Goal: Task Accomplishment & Management: Use online tool/utility

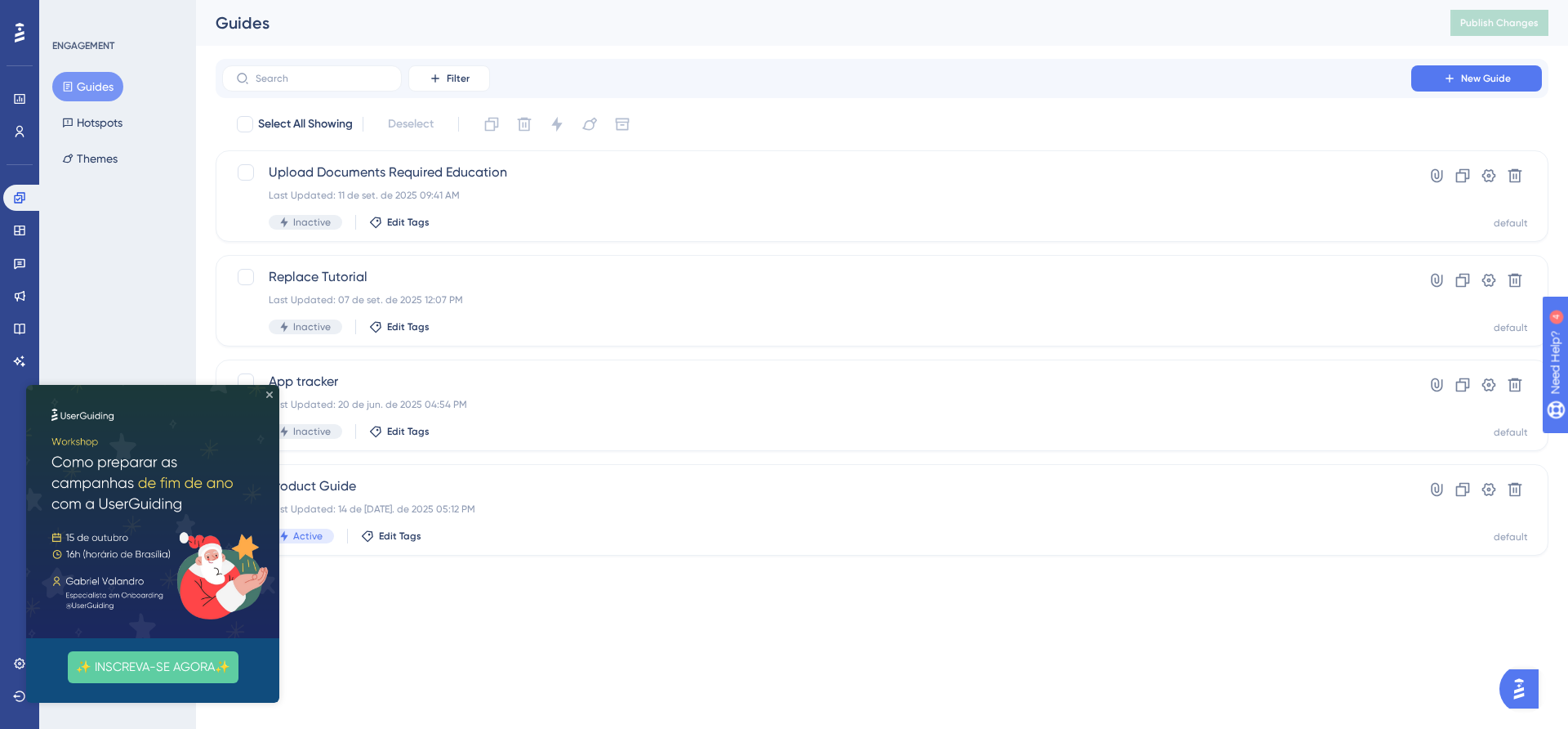
click at [269, 392] on icon "Close Preview" at bounding box center [270, 395] width 7 height 7
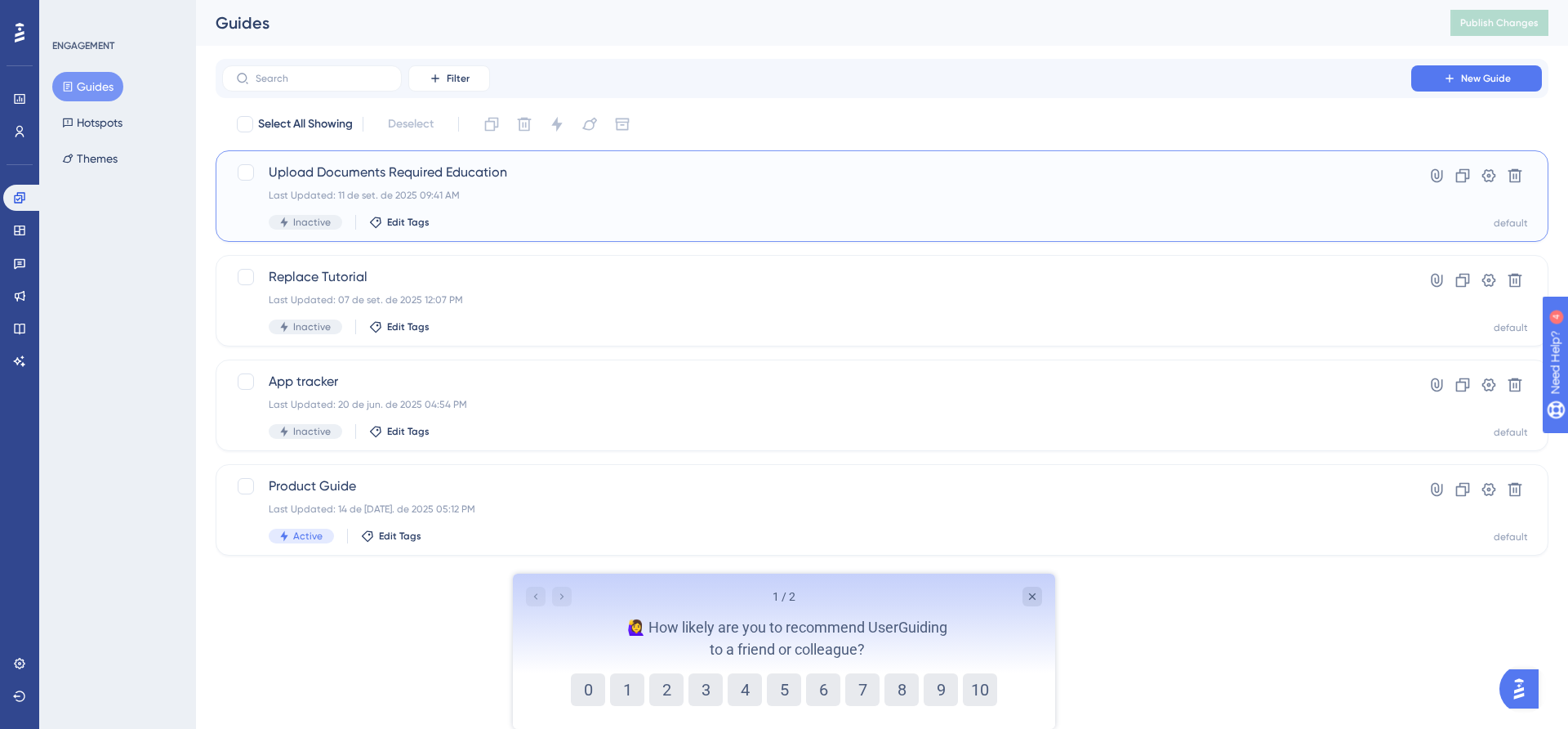
click at [397, 168] on span "Upload Documents Required Education" at bounding box center [817, 172] width 1096 height 20
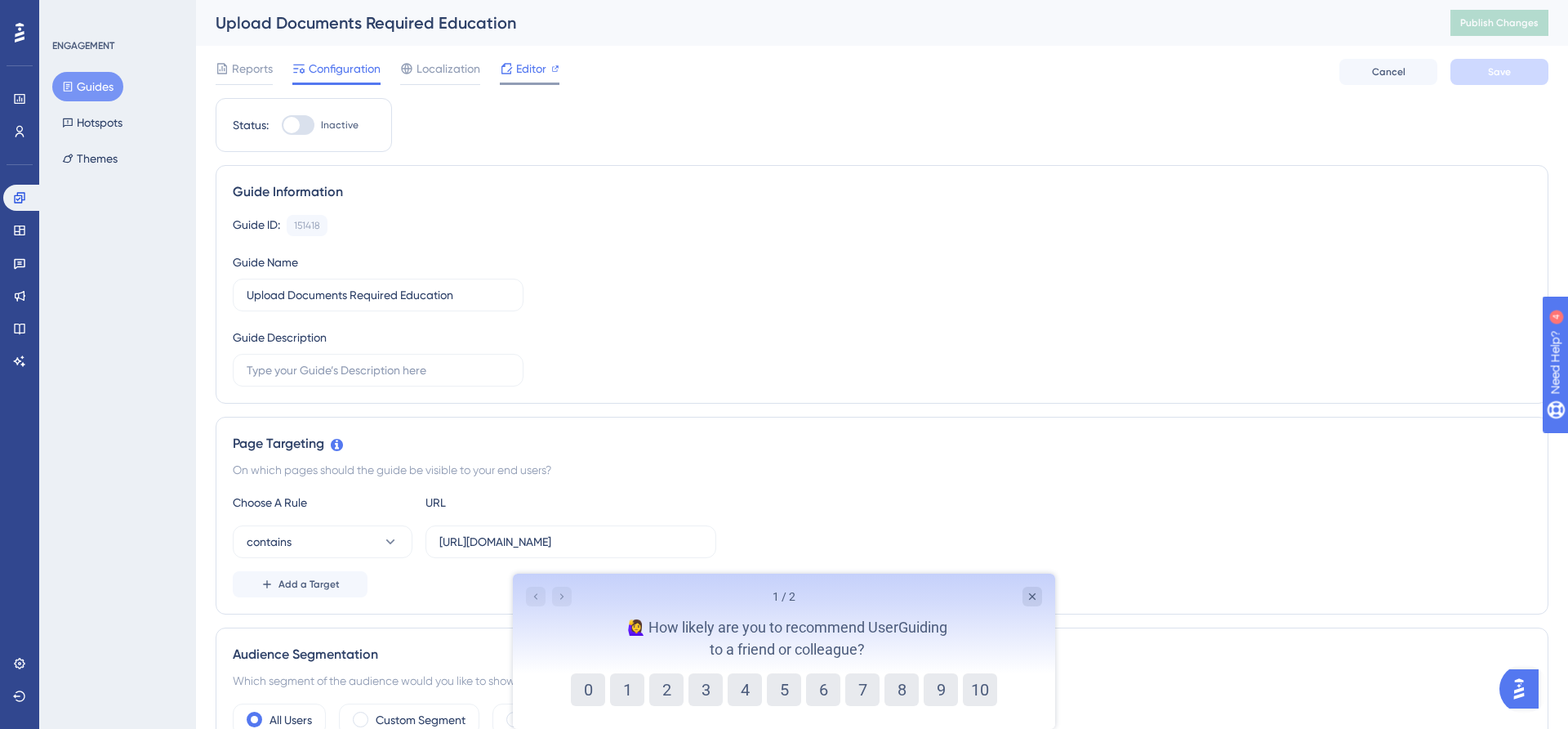
click at [544, 65] on span "Editor" at bounding box center [531, 69] width 31 height 20
